Goal: Navigation & Orientation: Find specific page/section

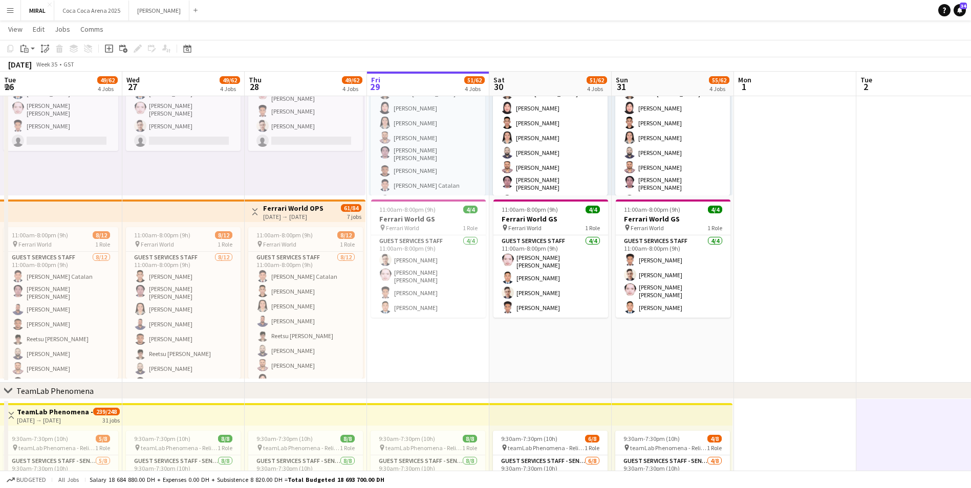
scroll to position [12, 0]
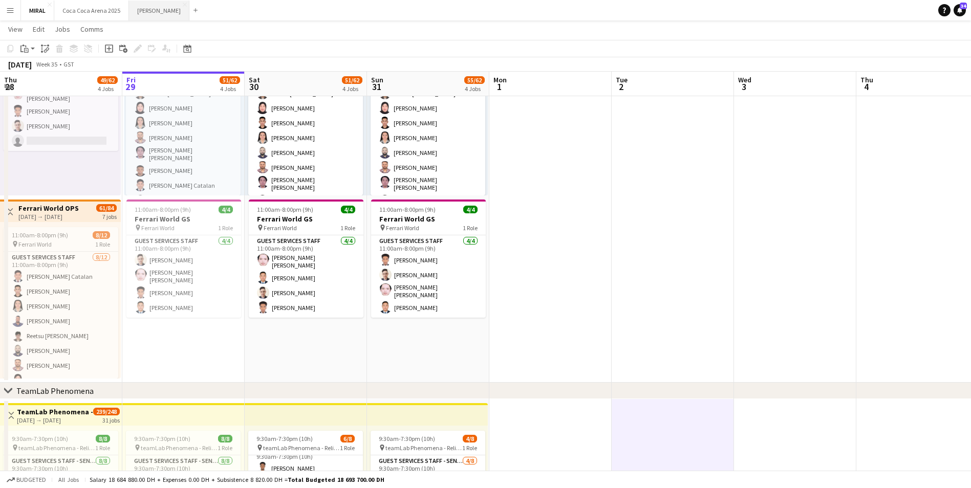
click at [133, 14] on button "[PERSON_NAME]" at bounding box center [159, 11] width 60 height 20
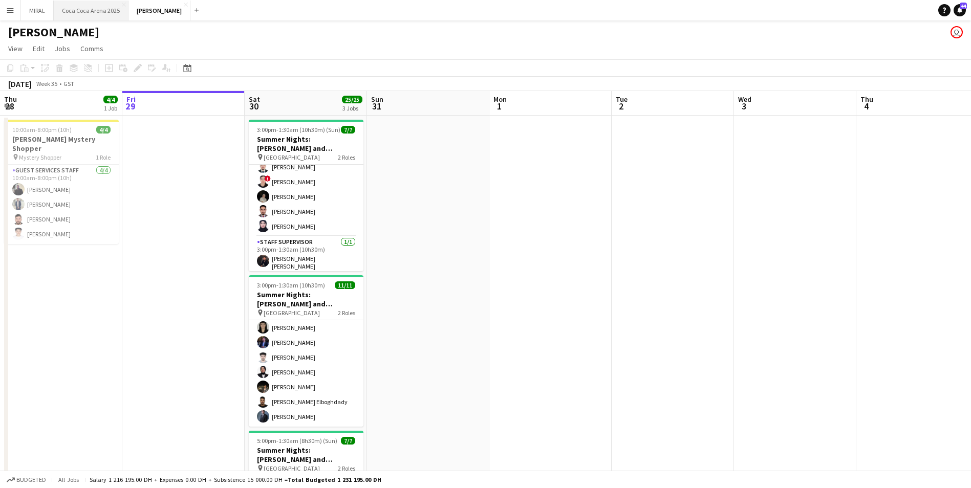
click at [102, 16] on button "[GEOGRAPHIC_DATA] 2025 Close" at bounding box center [91, 11] width 75 height 20
